Goal: Information Seeking & Learning: Check status

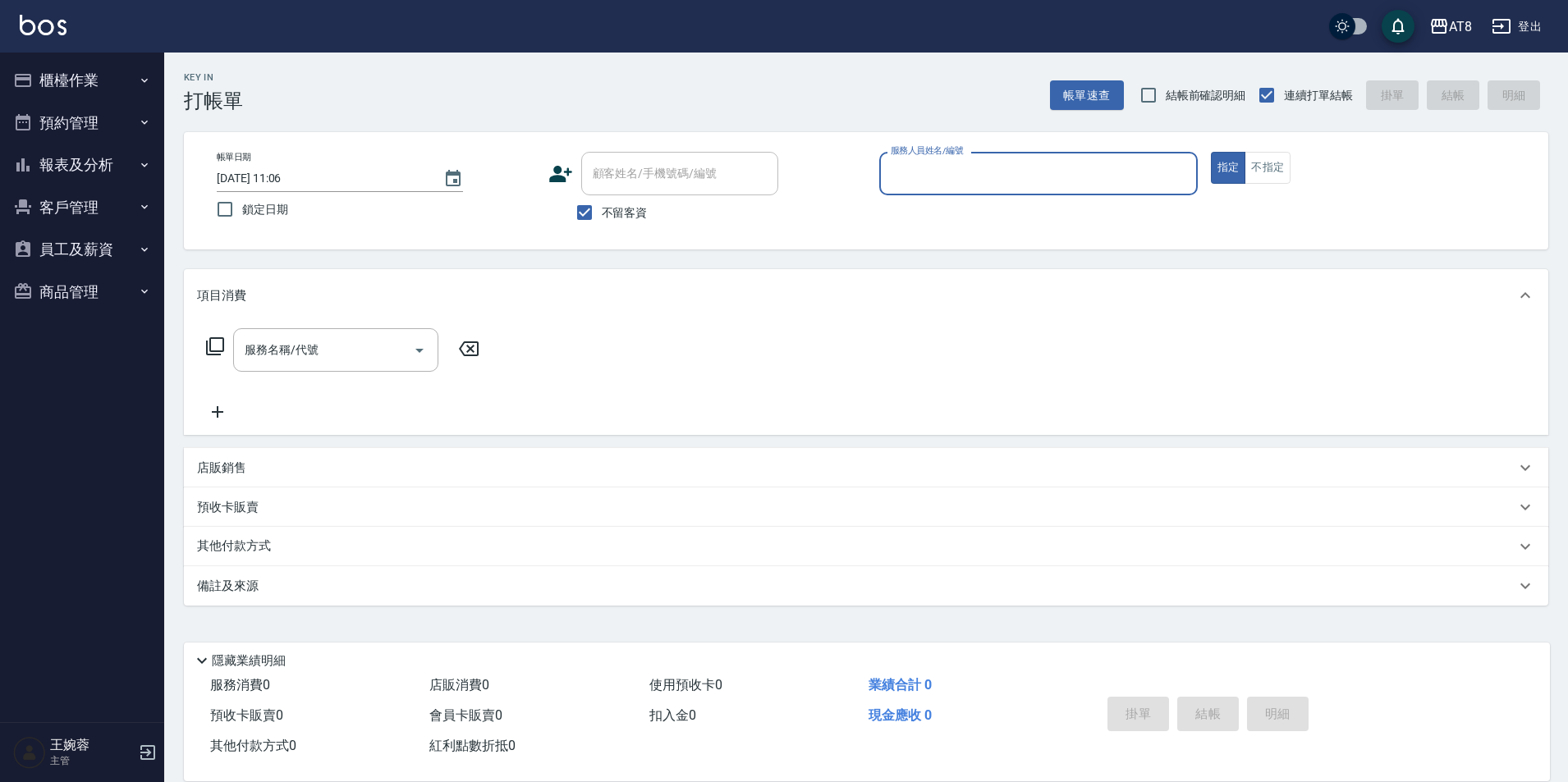
click at [131, 177] on button "報表及分析" at bounding box center [82, 164] width 151 height 42
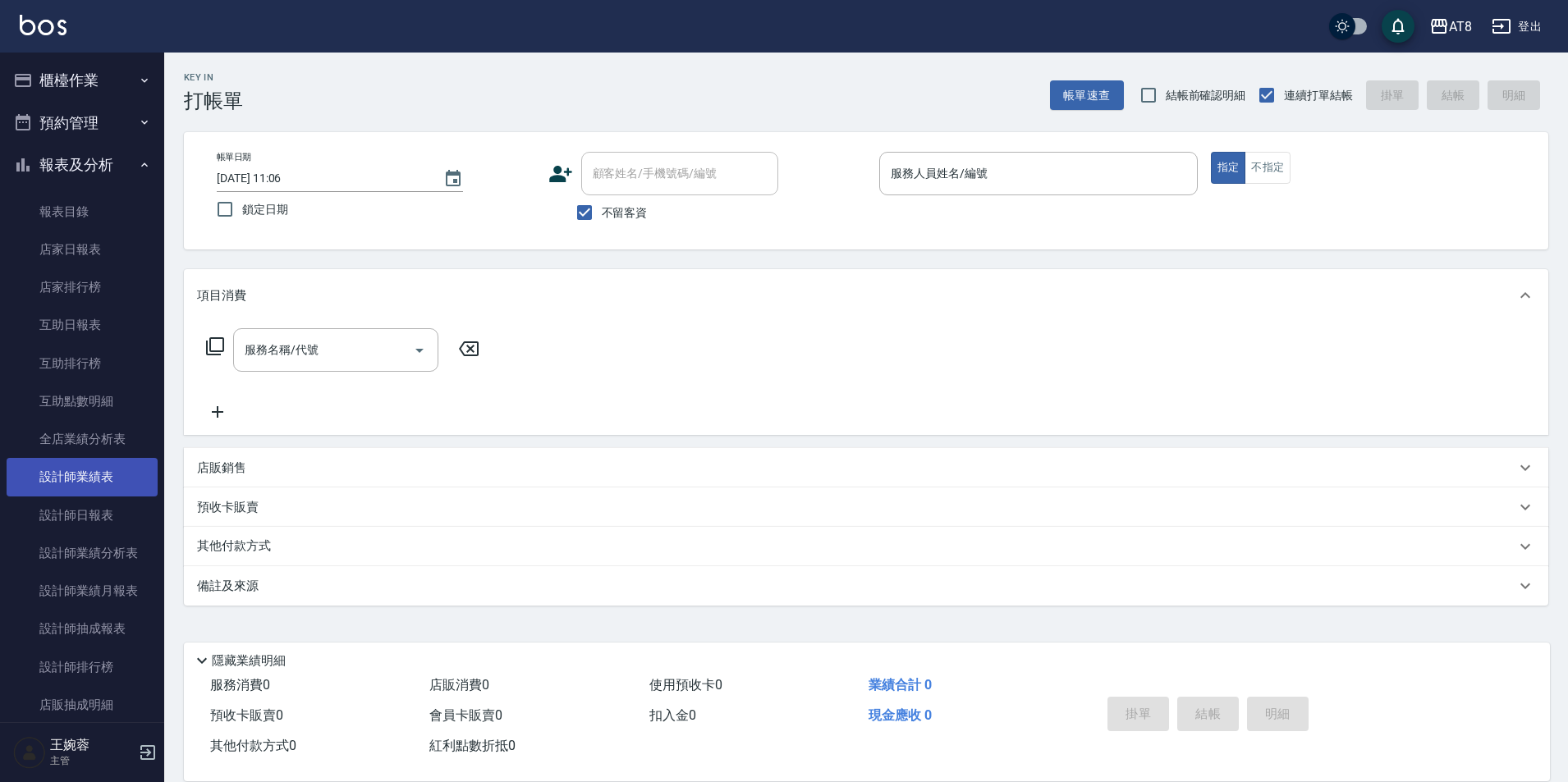
click at [53, 488] on link "設計師業績表" at bounding box center [82, 477] width 151 height 38
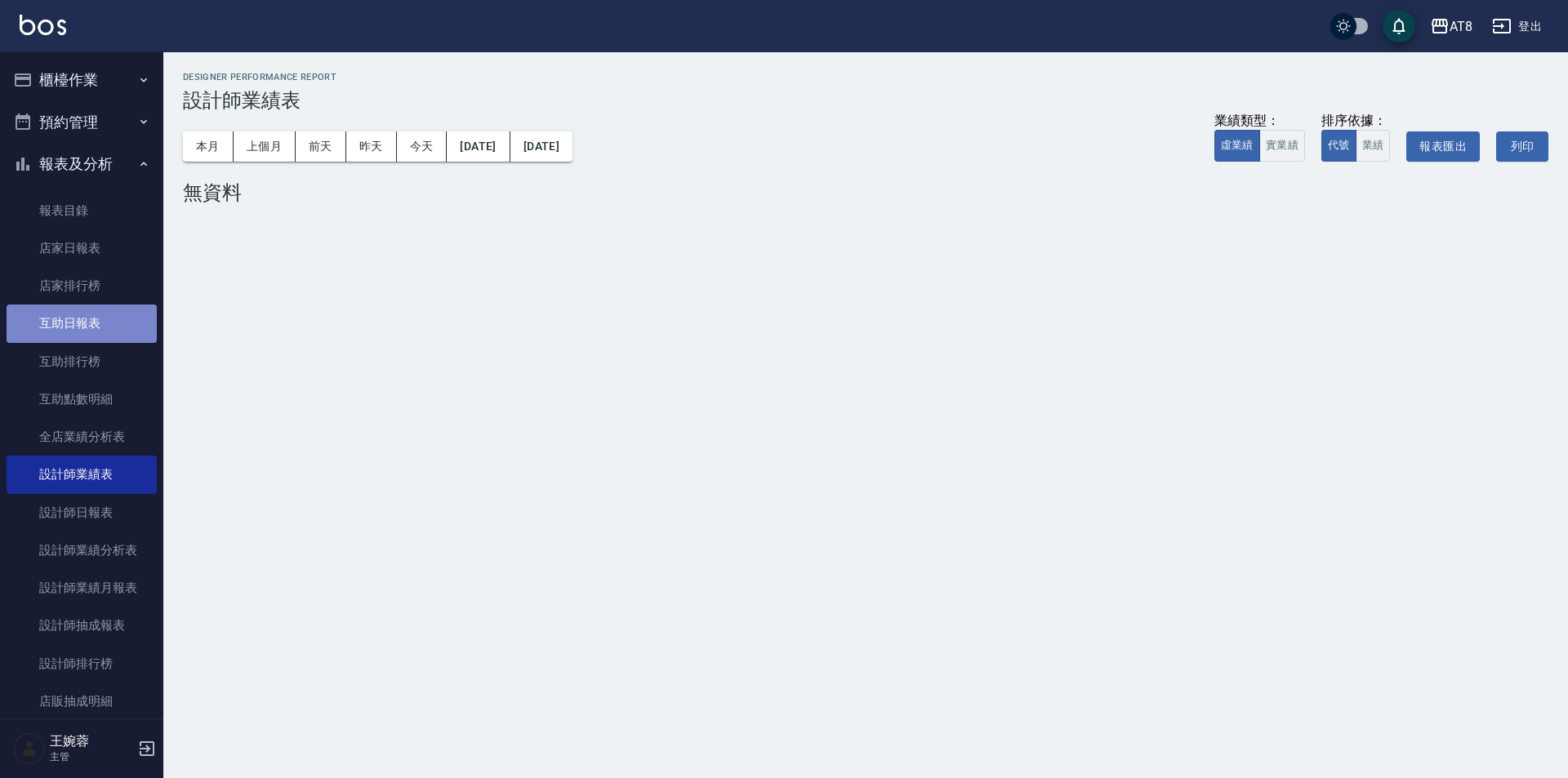
click at [92, 333] on link "互助日報表" at bounding box center [82, 323] width 150 height 37
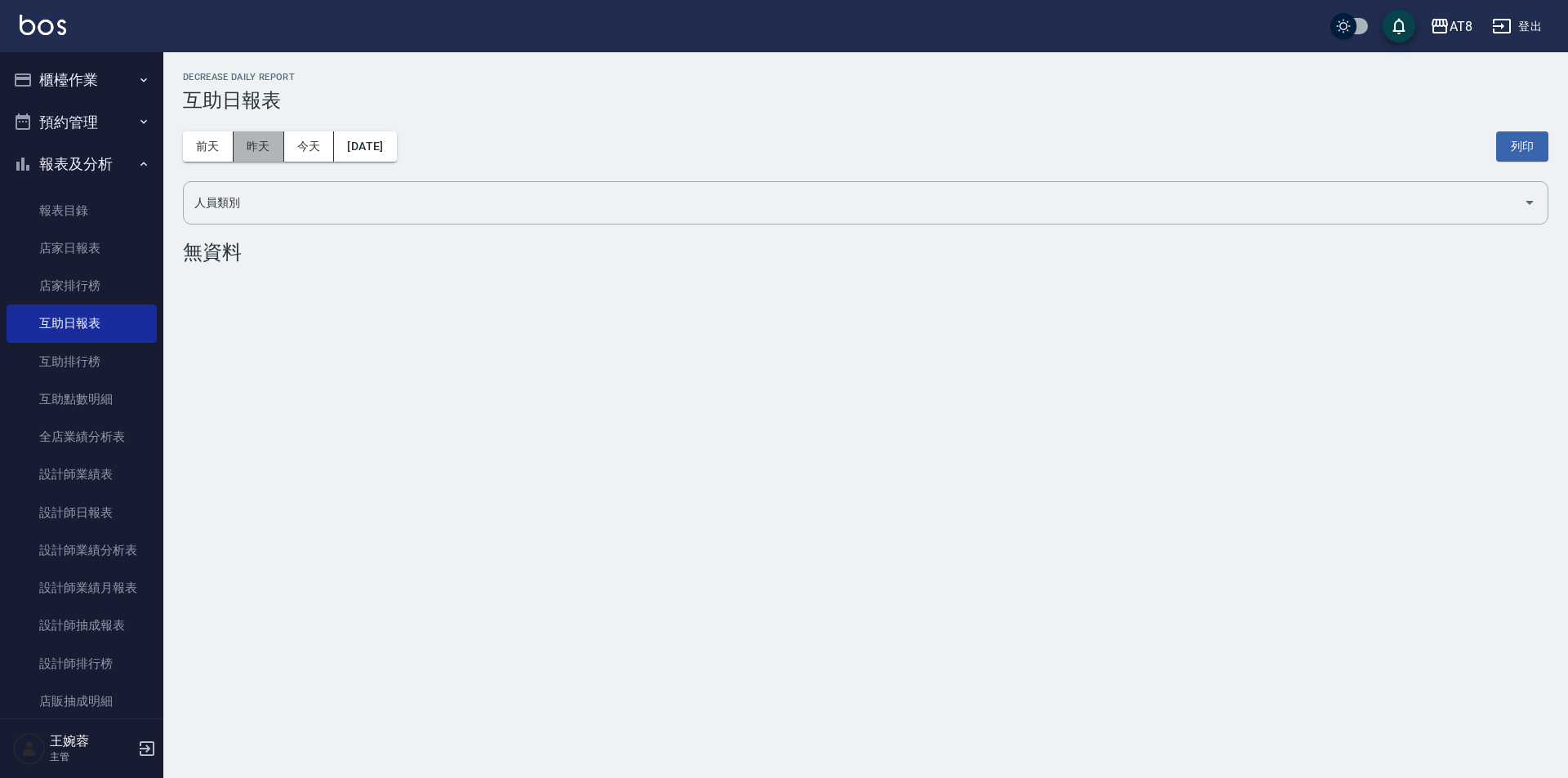
click at [262, 149] on button "昨天" at bounding box center [259, 146] width 51 height 30
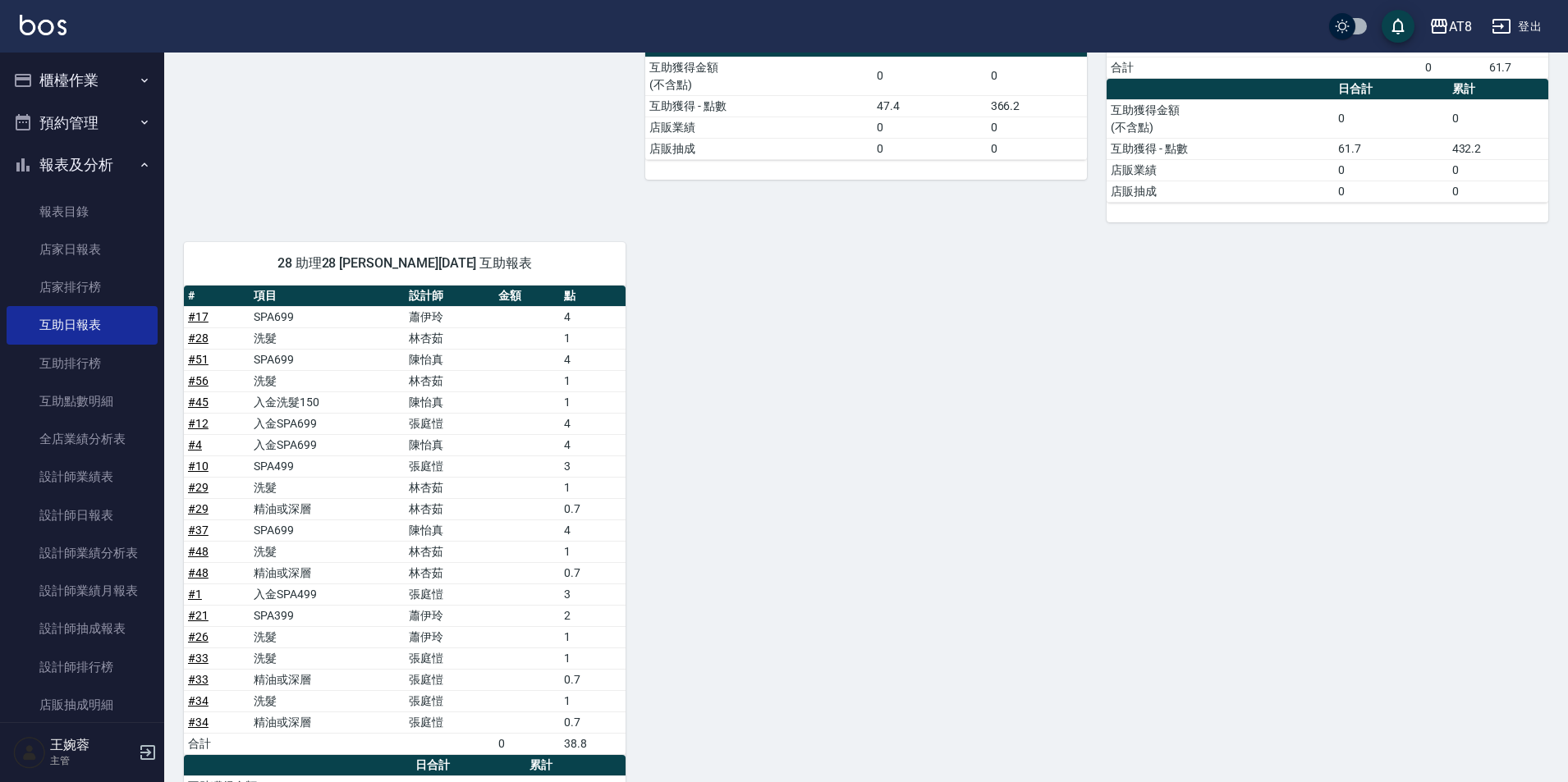
scroll to position [1190, 0]
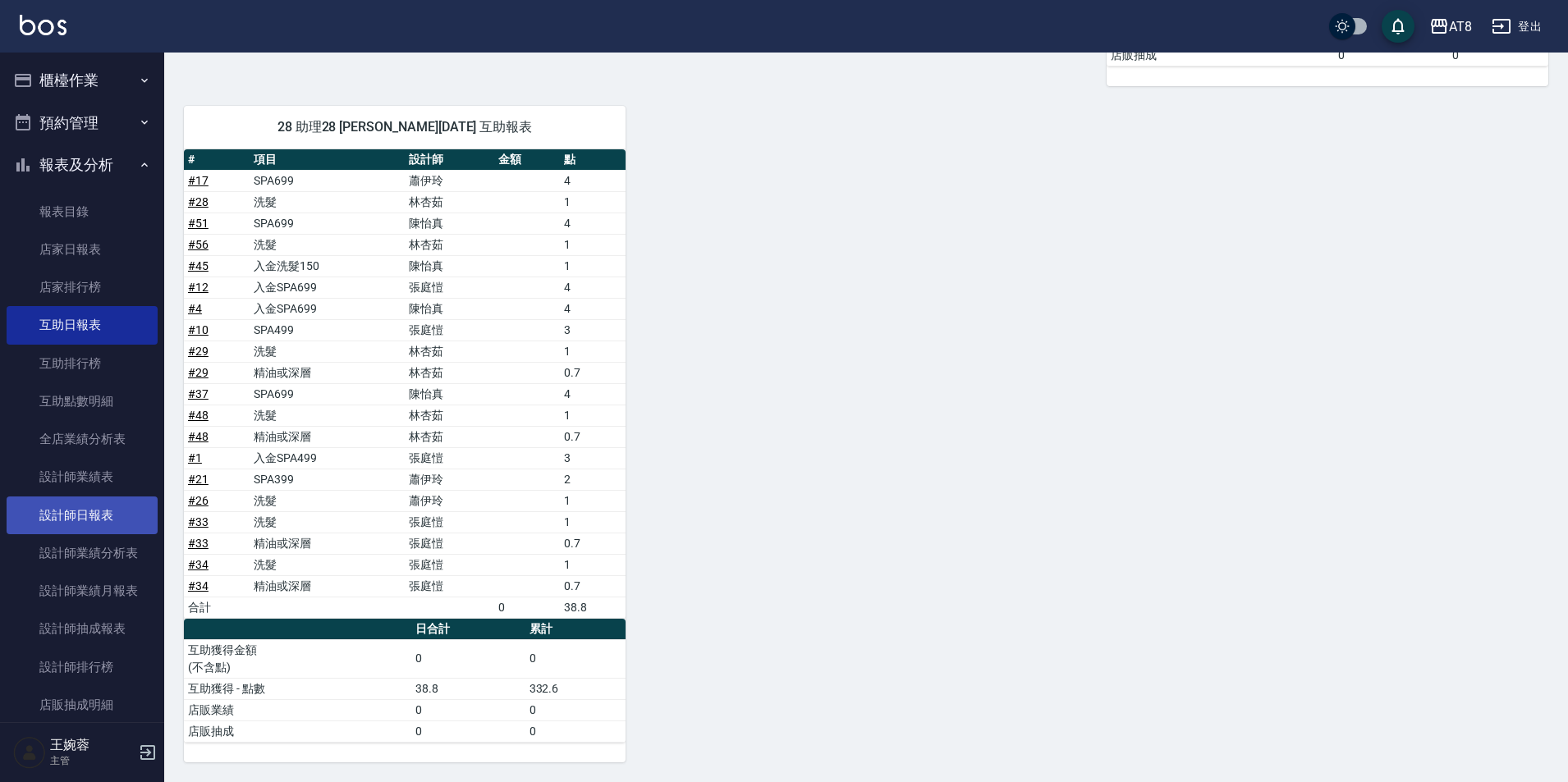
click at [121, 508] on link "設計師日報表" at bounding box center [82, 515] width 151 height 38
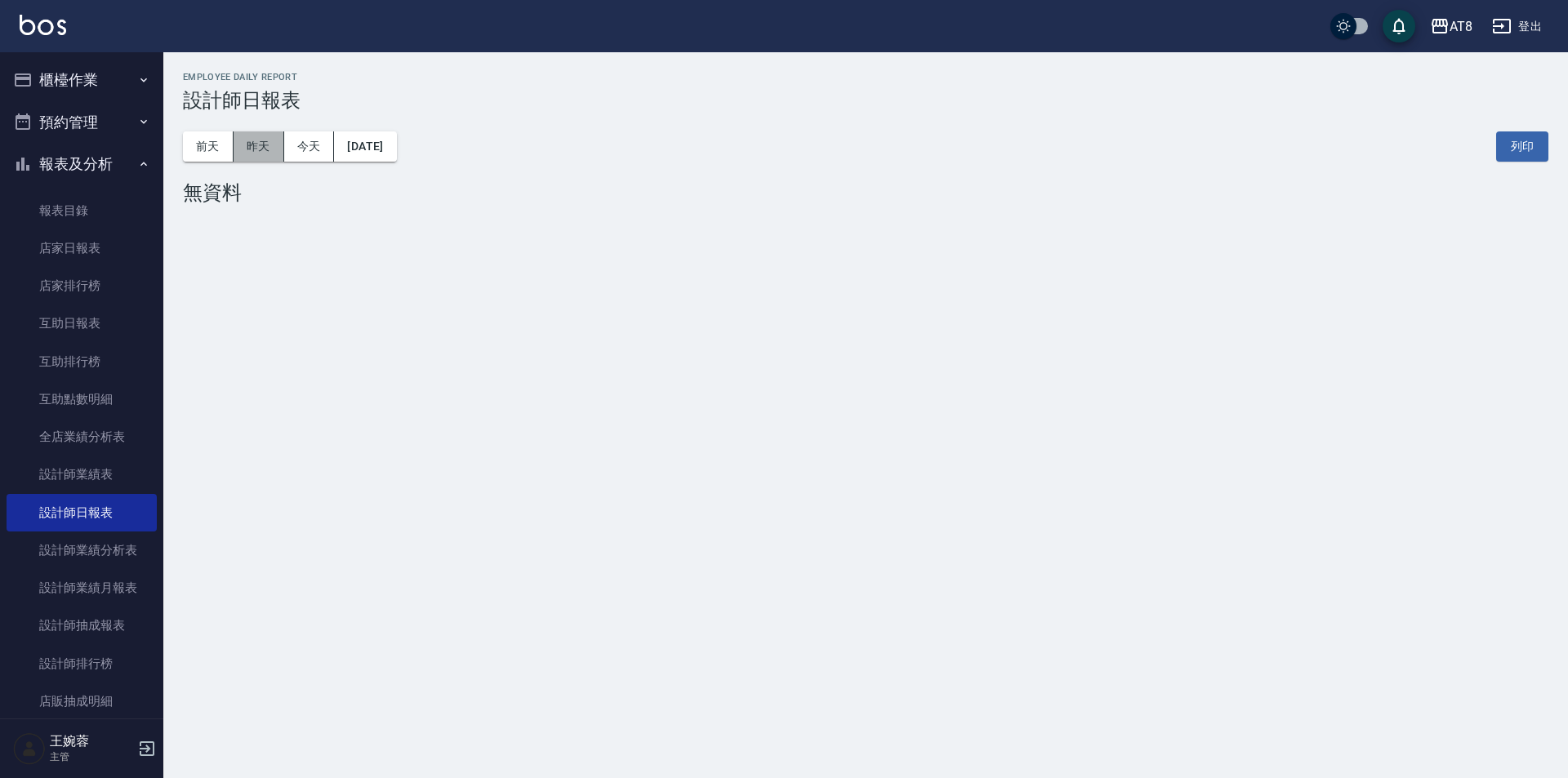
click at [260, 145] on button "昨天" at bounding box center [259, 146] width 51 height 30
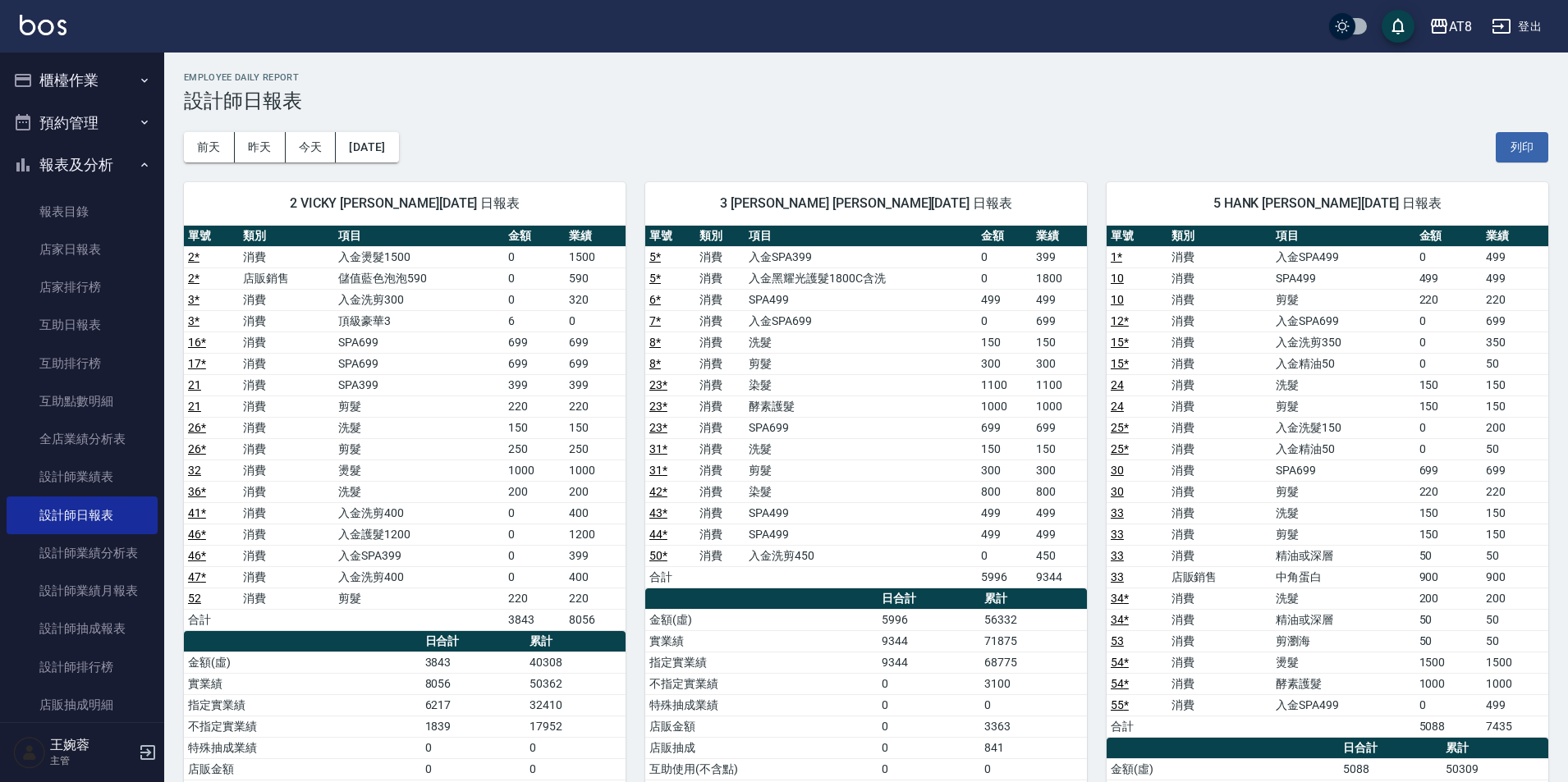
click at [74, 81] on button "櫃檯作業" at bounding box center [82, 80] width 151 height 42
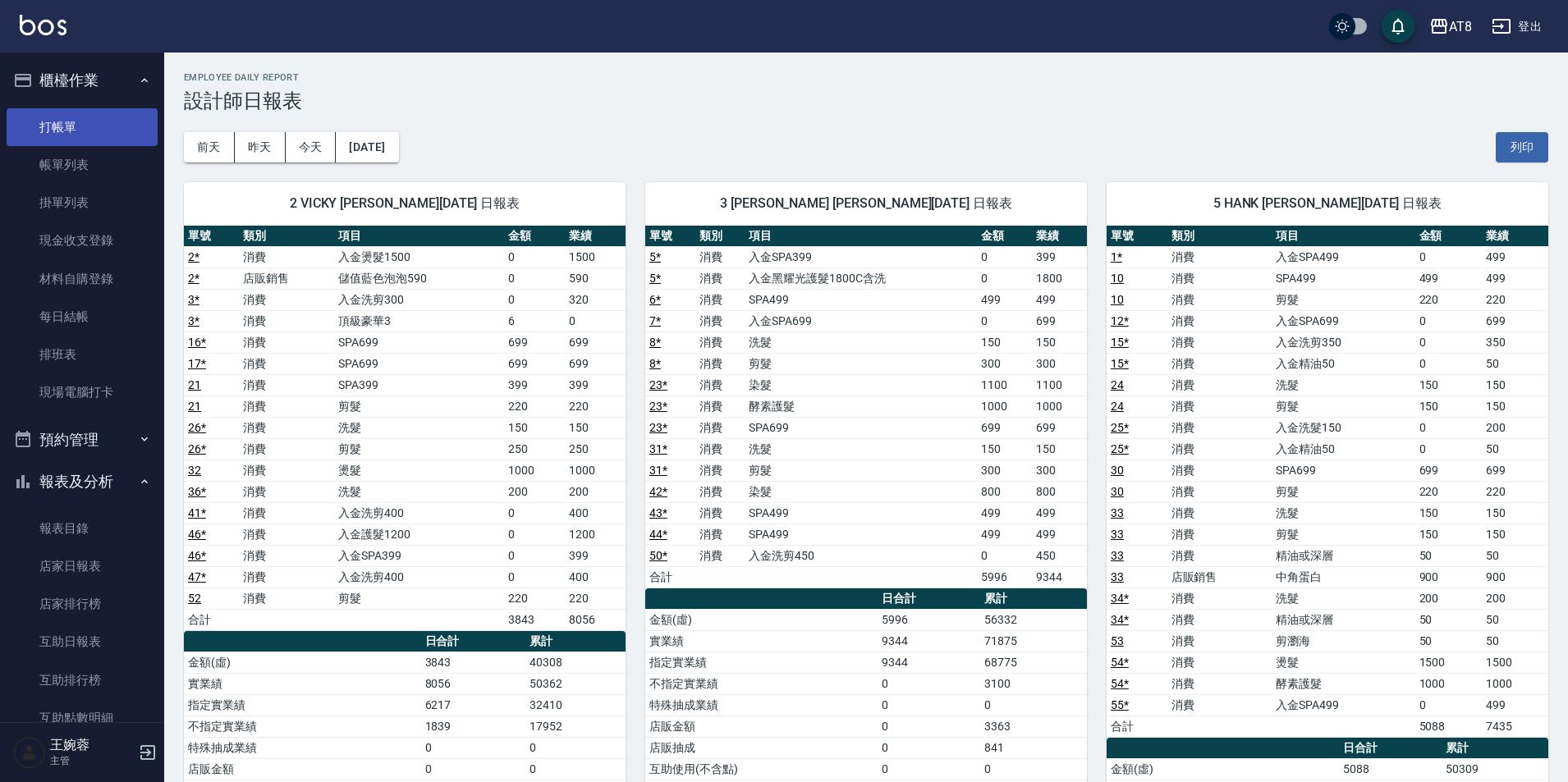
click at [72, 121] on link "打帳單" at bounding box center [82, 127] width 151 height 38
